Goal: Transaction & Acquisition: Purchase product/service

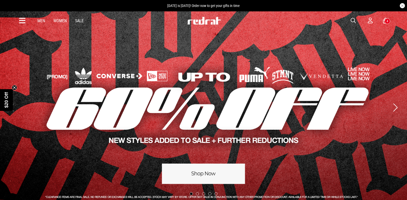
click at [350, 20] on div "Men Women Sale Sign in New Back Footwear Back Mens Back Womens Back Youth & Kid…" at bounding box center [203, 20] width 377 height 19
click at [351, 20] on span "button" at bounding box center [353, 21] width 5 height 6
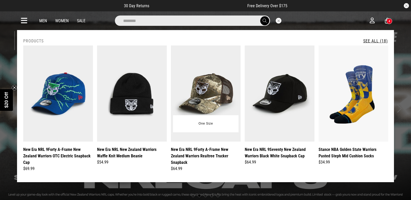
type input "********"
click at [205, 94] on img at bounding box center [206, 93] width 70 height 96
